Goal: Information Seeking & Learning: Learn about a topic

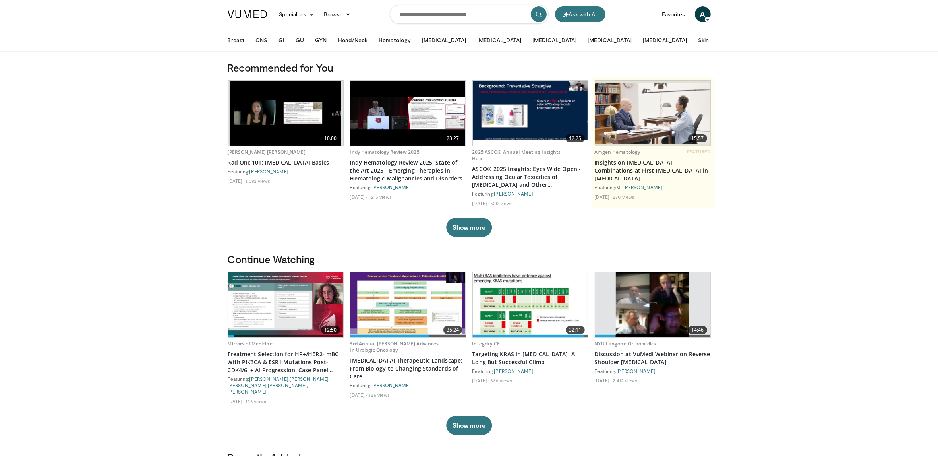
drag, startPoint x: 330, startPoint y: 12, endPoint x: 355, endPoint y: 38, distance: 36.5
click at [330, 12] on link "Browse" at bounding box center [337, 14] width 37 height 16
click at [368, 56] on link "Lecture Series" at bounding box center [367, 58] width 95 height 13
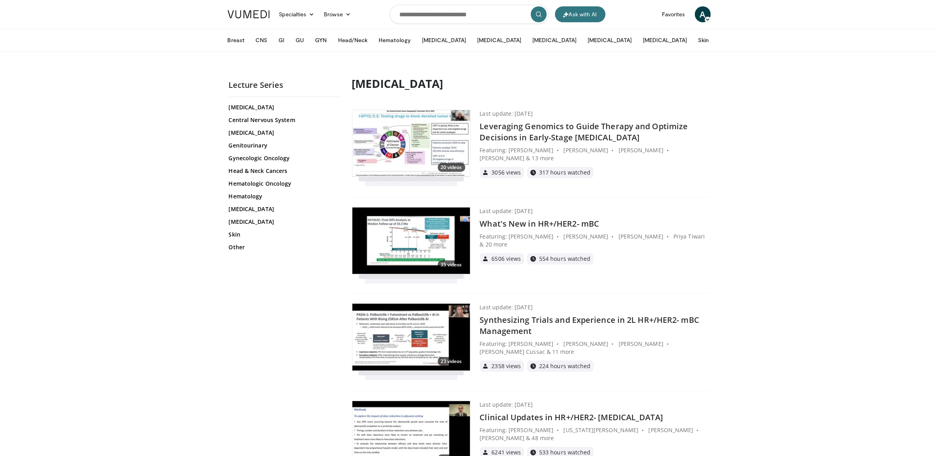
click at [553, 220] on h4 "What's New in HR+/HER2- mBC" at bounding box center [595, 223] width 230 height 11
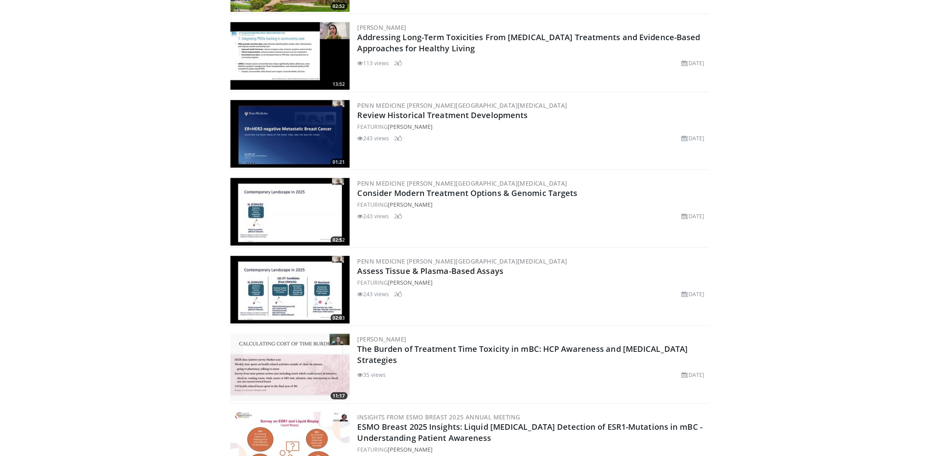
scroll to position [1139, 0]
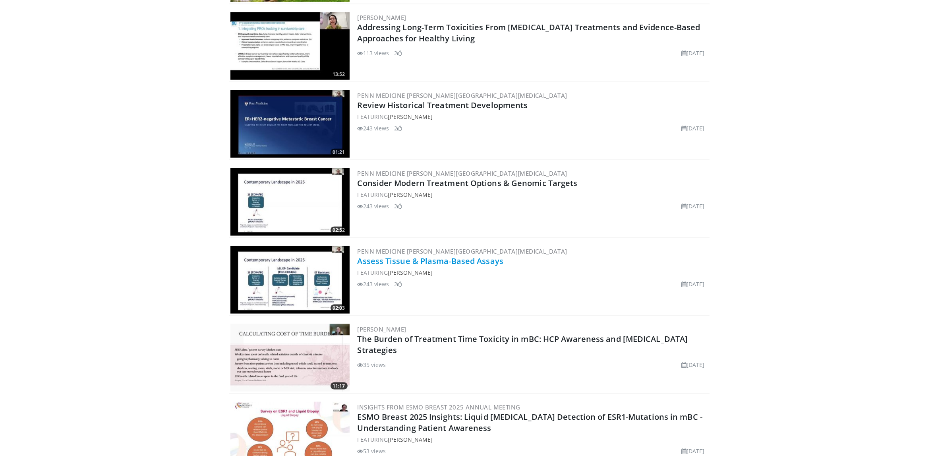
click at [469, 256] on link "Assess Tissue & Plasma-Based Assays" at bounding box center [431, 261] width 146 height 11
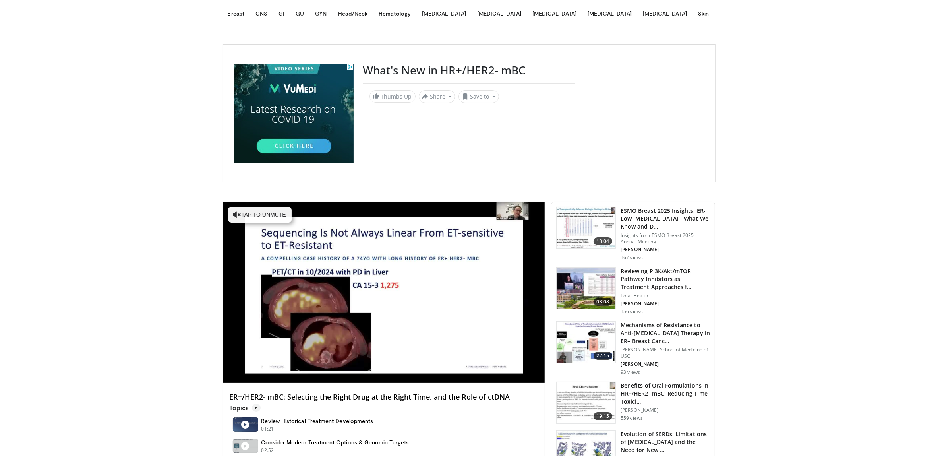
scroll to position [27, 0]
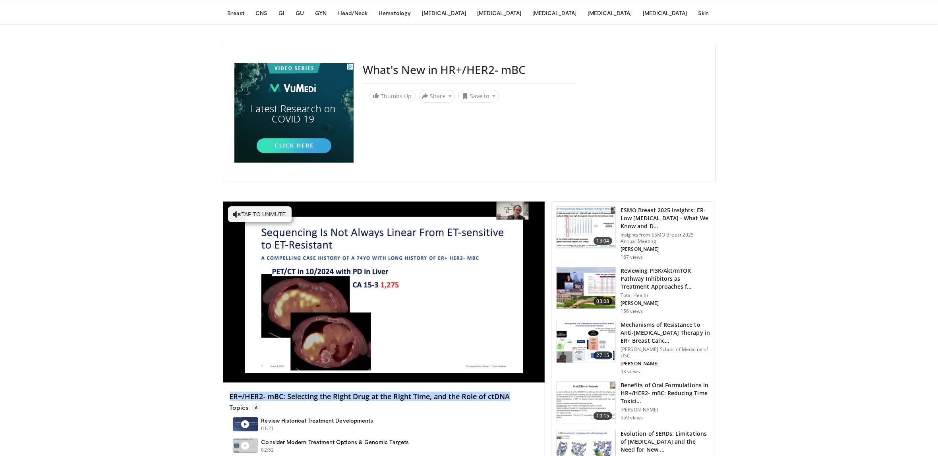
drag, startPoint x: 520, startPoint y: 396, endPoint x: 228, endPoint y: 399, distance: 291.3
click at [228, 399] on div "ER+/HER2- mBC: Selecting the Right Drug at the Right Time, and the Role of ctDN…" at bounding box center [384, 465] width 322 height 165
copy h4 "ER+/HER2- mBC: Selecting the Right Drug at the Right Time, and the Role of ctDNA"
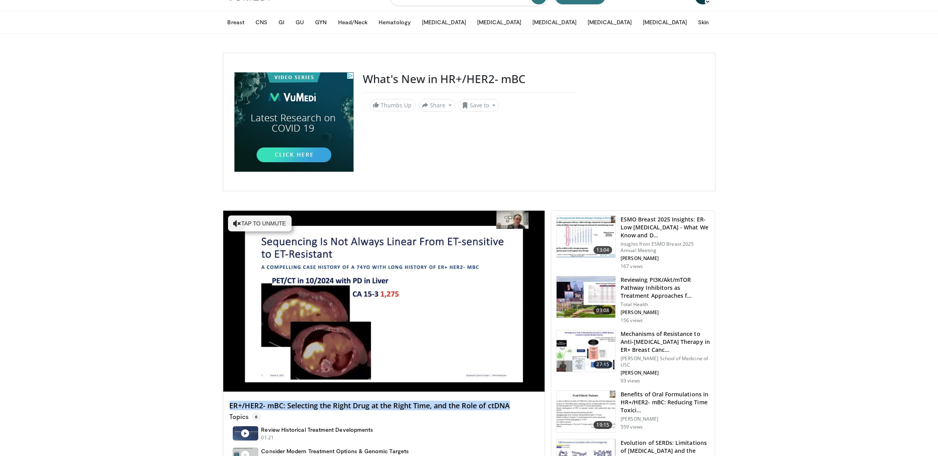
scroll to position [0, 0]
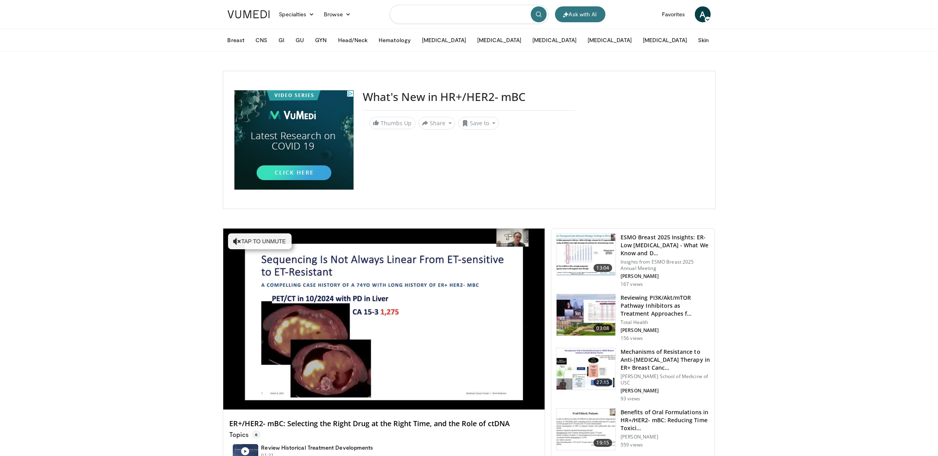
click at [432, 20] on input "Search topics, interventions" at bounding box center [469, 14] width 159 height 19
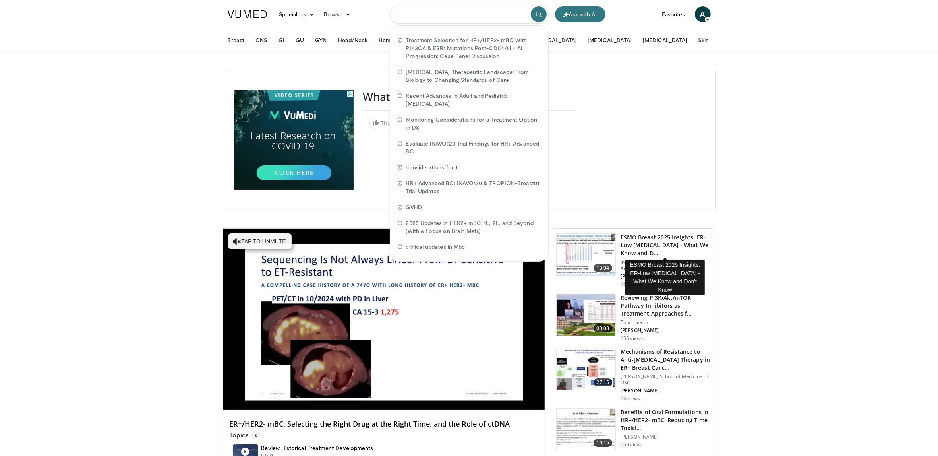
paste input "**********"
type input "**********"
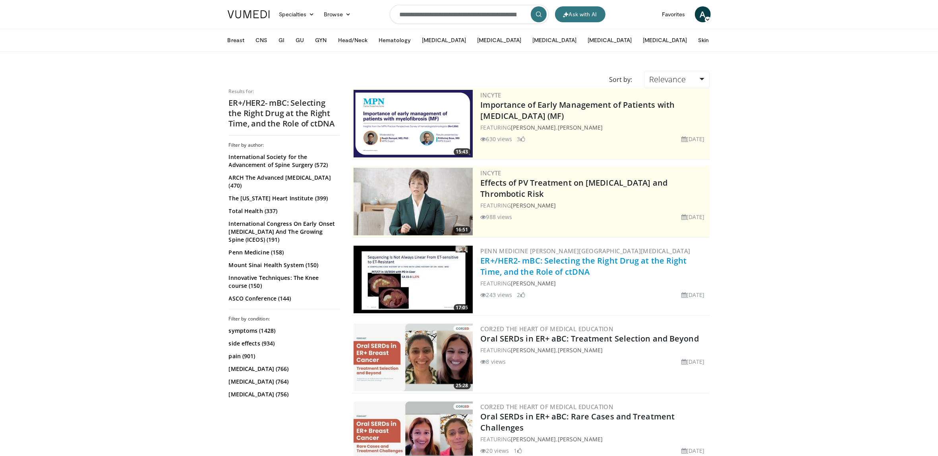
click at [538, 269] on link "ER+/HER2- mBC: Selecting the Right Drug at the Right Time, and the Role of ctDNA" at bounding box center [584, 266] width 206 height 22
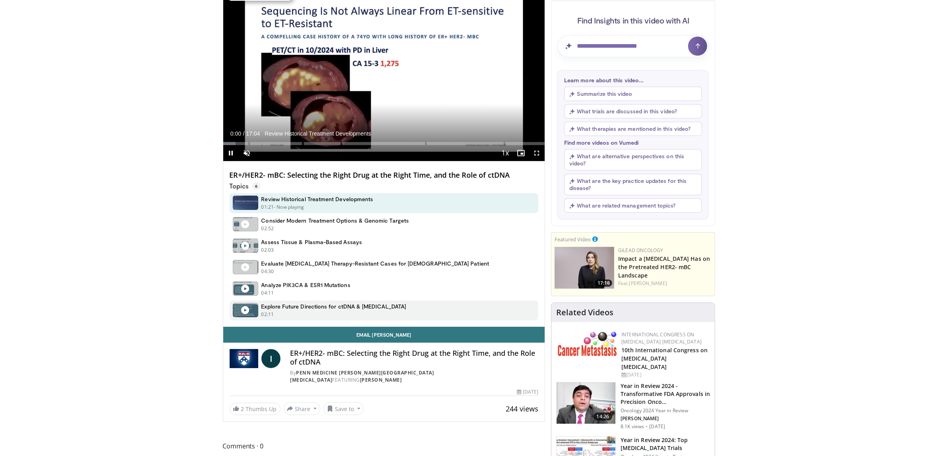
scroll to position [82, 0]
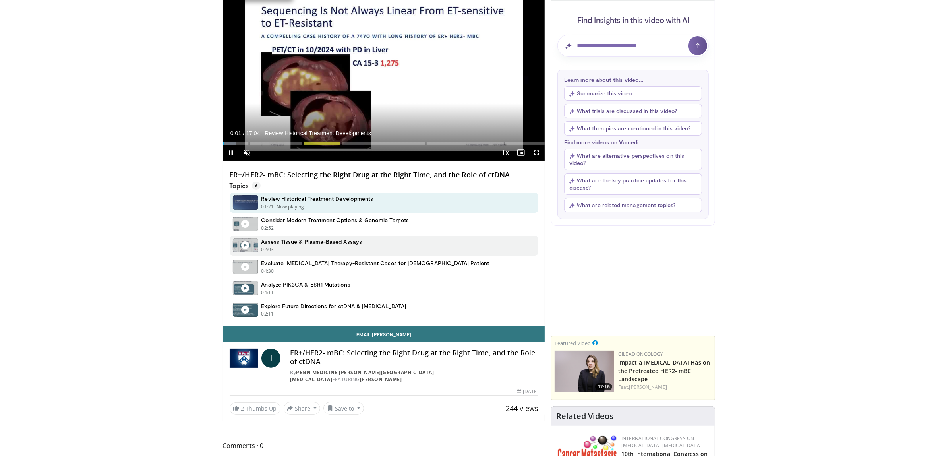
click at [306, 246] on div "02:03 - Now playing" at bounding box center [311, 249] width 101 height 7
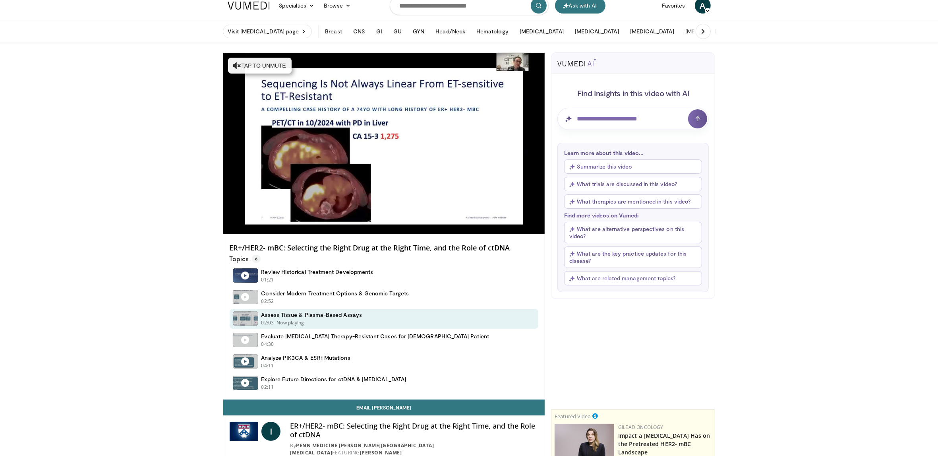
scroll to position [0, 0]
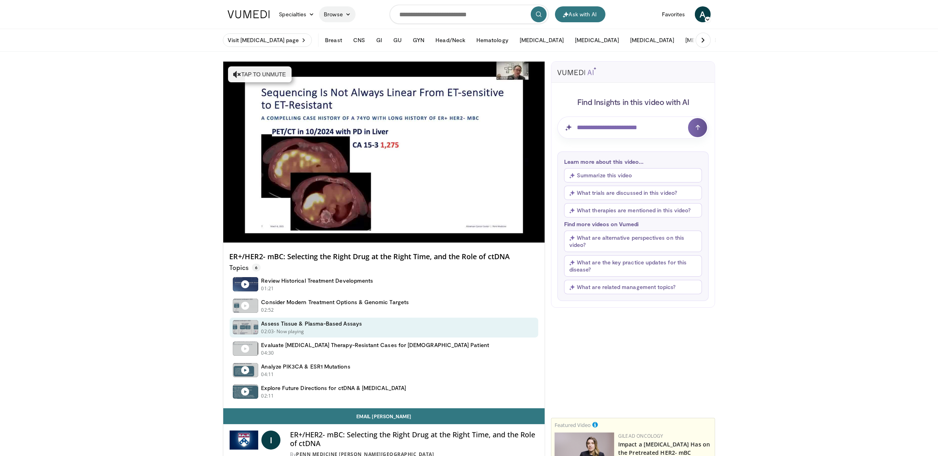
click at [338, 13] on link "Browse" at bounding box center [337, 14] width 37 height 16
click at [350, 60] on link "Lecture Series" at bounding box center [367, 58] width 95 height 13
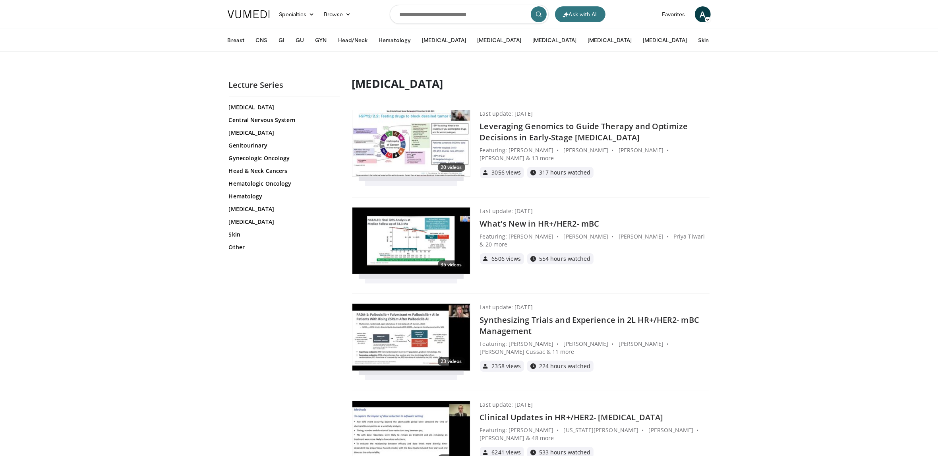
click at [511, 224] on h4 "What's New in HR+/HER2- mBC" at bounding box center [595, 223] width 230 height 11
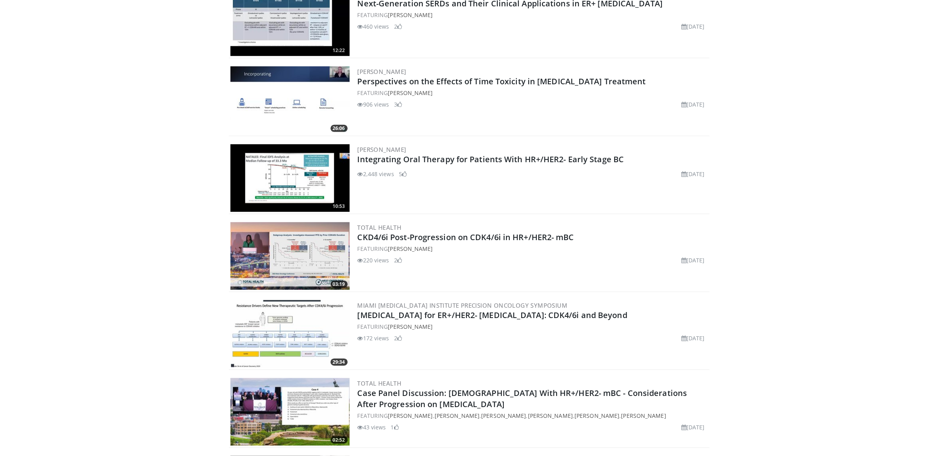
scroll to position [934, 0]
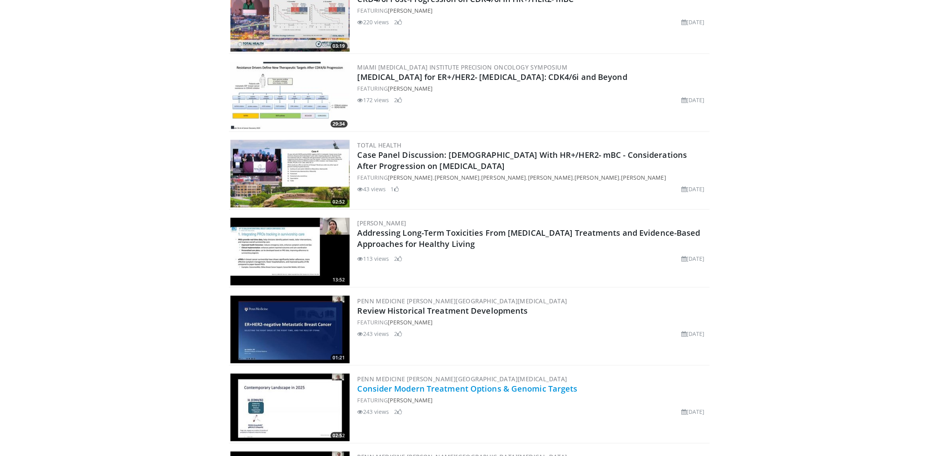
click at [419, 386] on link "Consider Modern Treatment Options & Genomic Targets" at bounding box center [468, 388] width 220 height 11
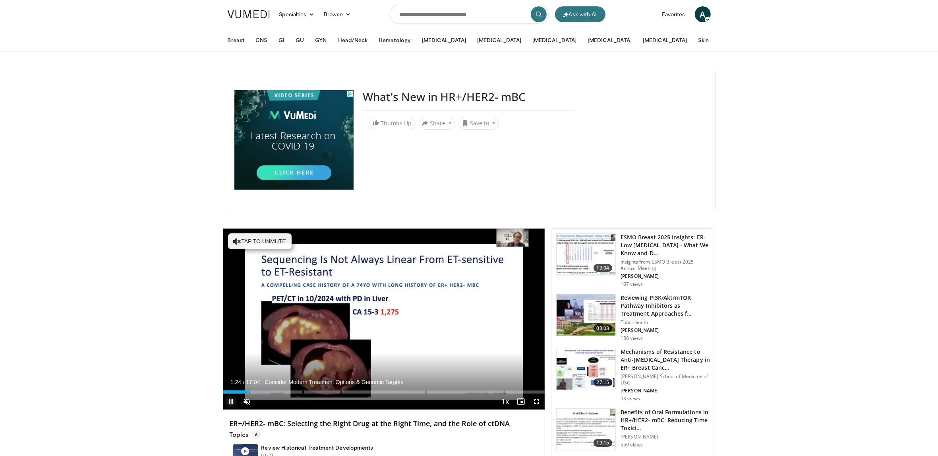
click at [234, 402] on span "Video Player" at bounding box center [231, 401] width 16 height 16
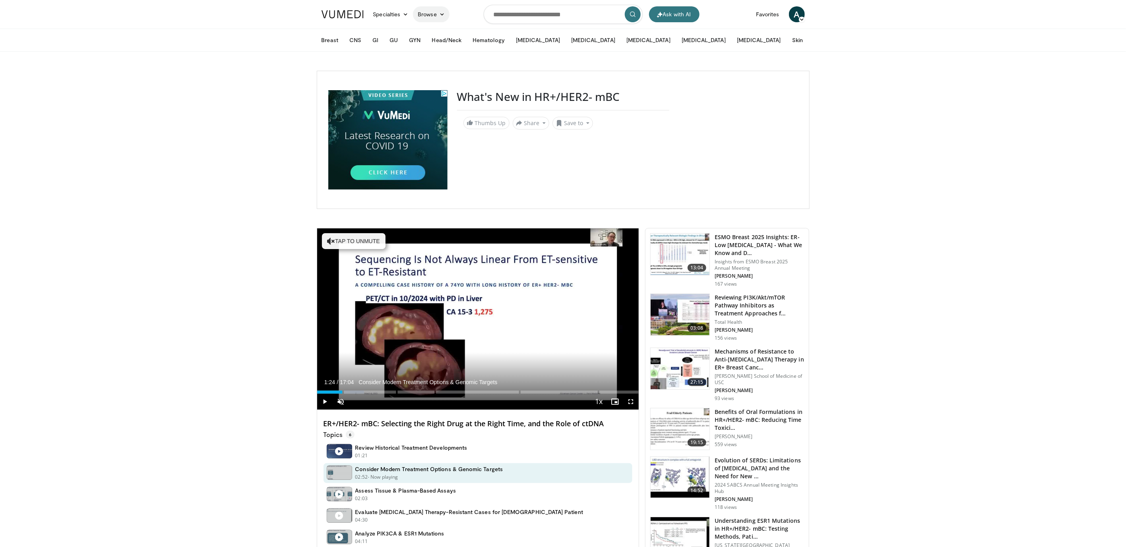
click at [437, 15] on link "Browse" at bounding box center [431, 14] width 37 height 16
click at [451, 56] on link "Lecture Series" at bounding box center [461, 58] width 95 height 13
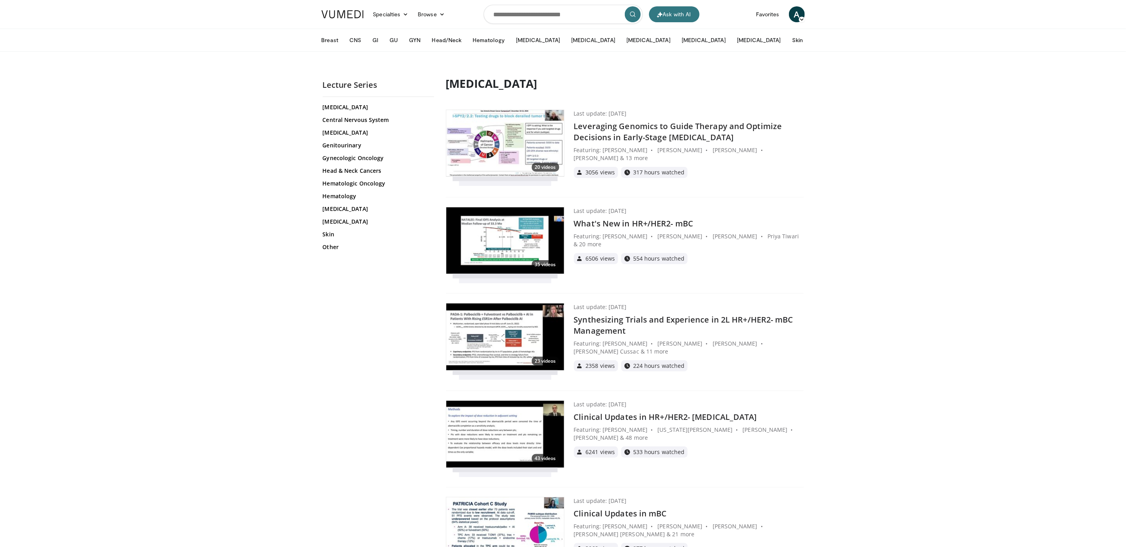
click at [608, 517] on h4 "Clinical Updates in mBC" at bounding box center [689, 513] width 230 height 11
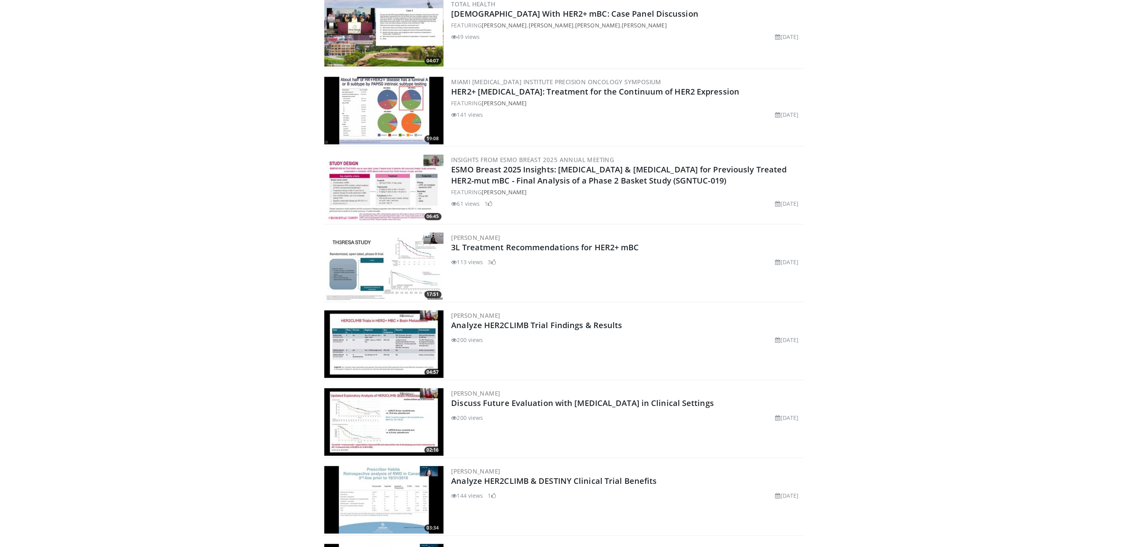
scroll to position [1230, 0]
click at [516, 403] on link "Discuss Future Evaluation with [MEDICAL_DATA] in Clinical Settings" at bounding box center [582, 403] width 263 height 11
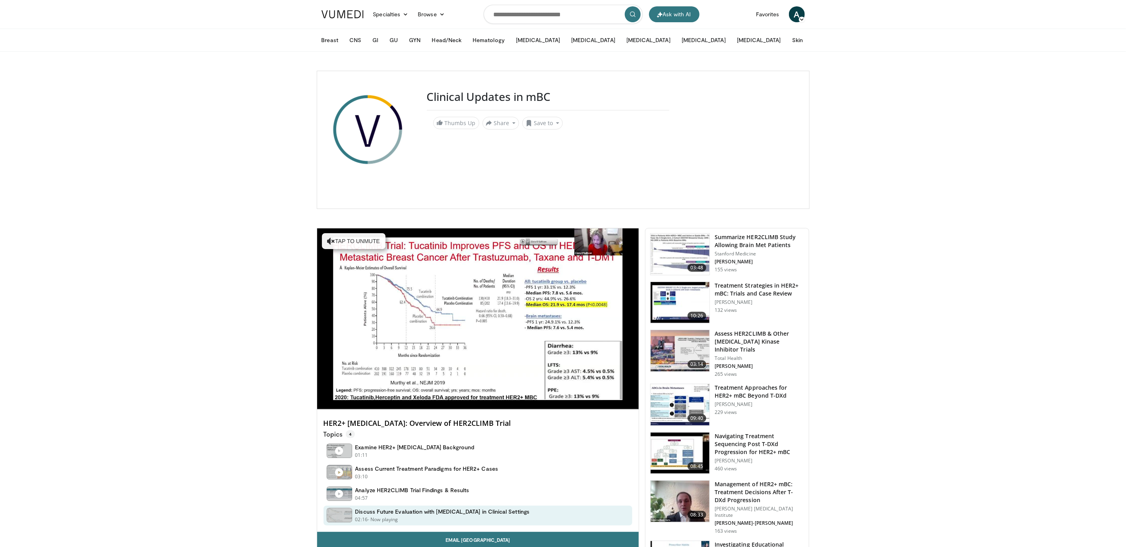
scroll to position [26, 0]
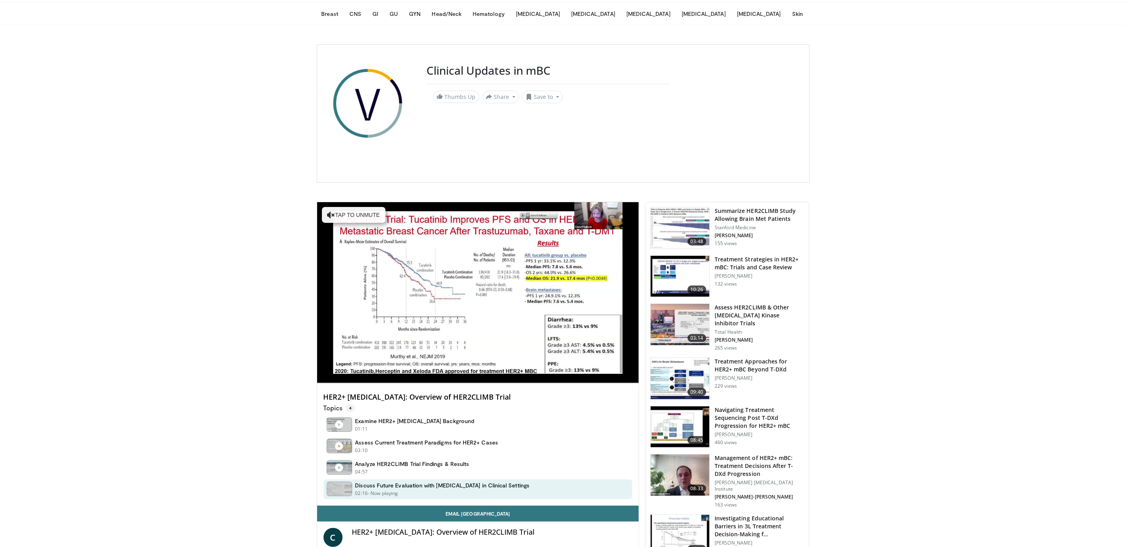
click at [767, 259] on h3 "Treatment Strategies in HER2+ mBC: Trials and Case Review" at bounding box center [758, 264] width 89 height 16
